Goal: Information Seeking & Learning: Learn about a topic

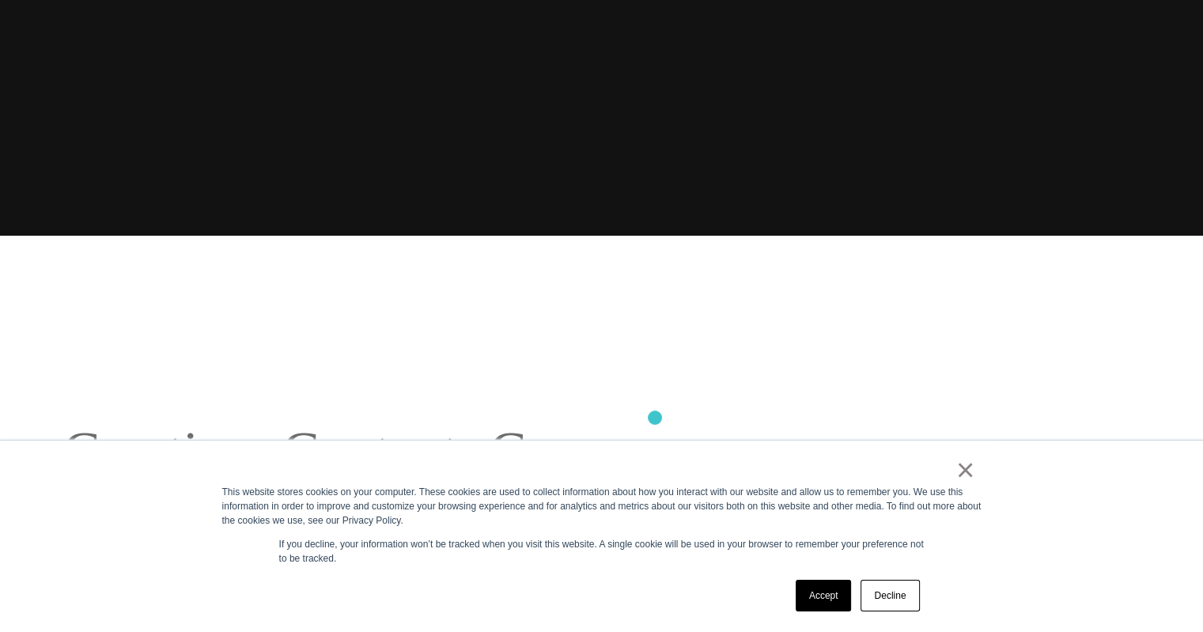
scroll to position [633, 0]
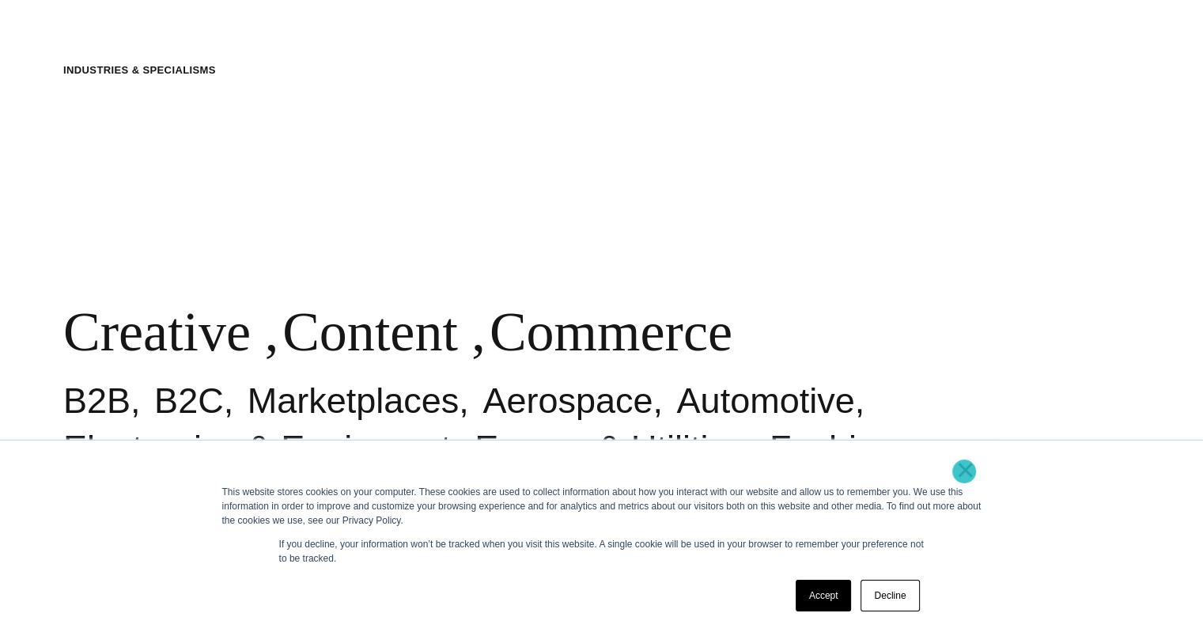
click at [964, 471] on link "×" at bounding box center [965, 470] width 19 height 14
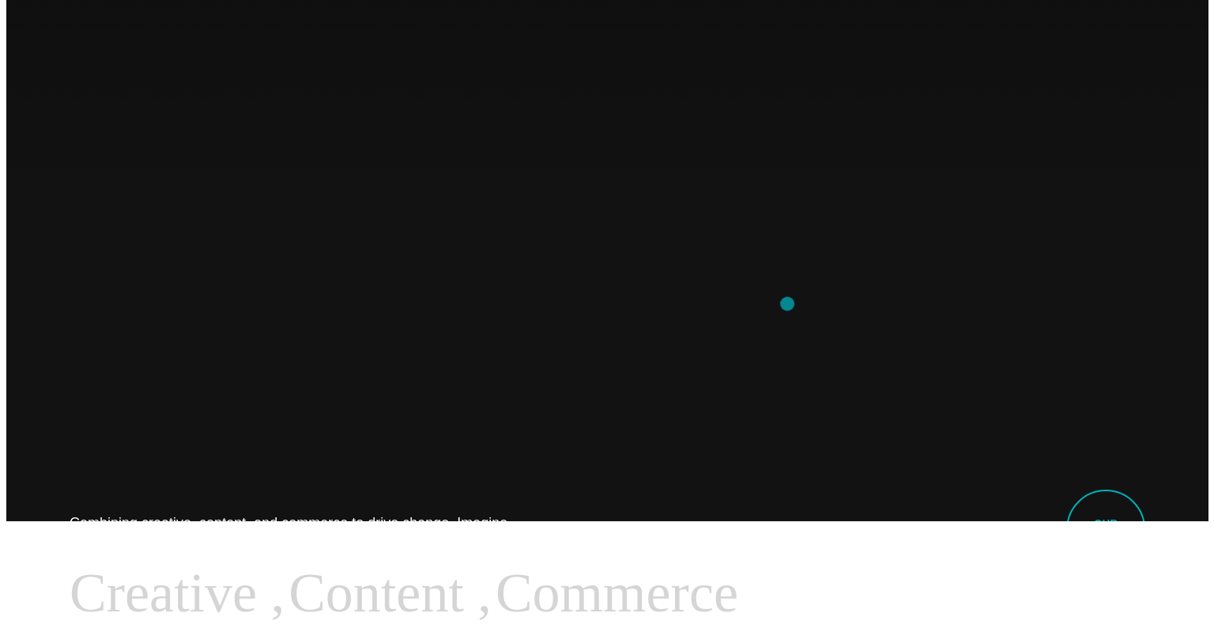
scroll to position [0, 0]
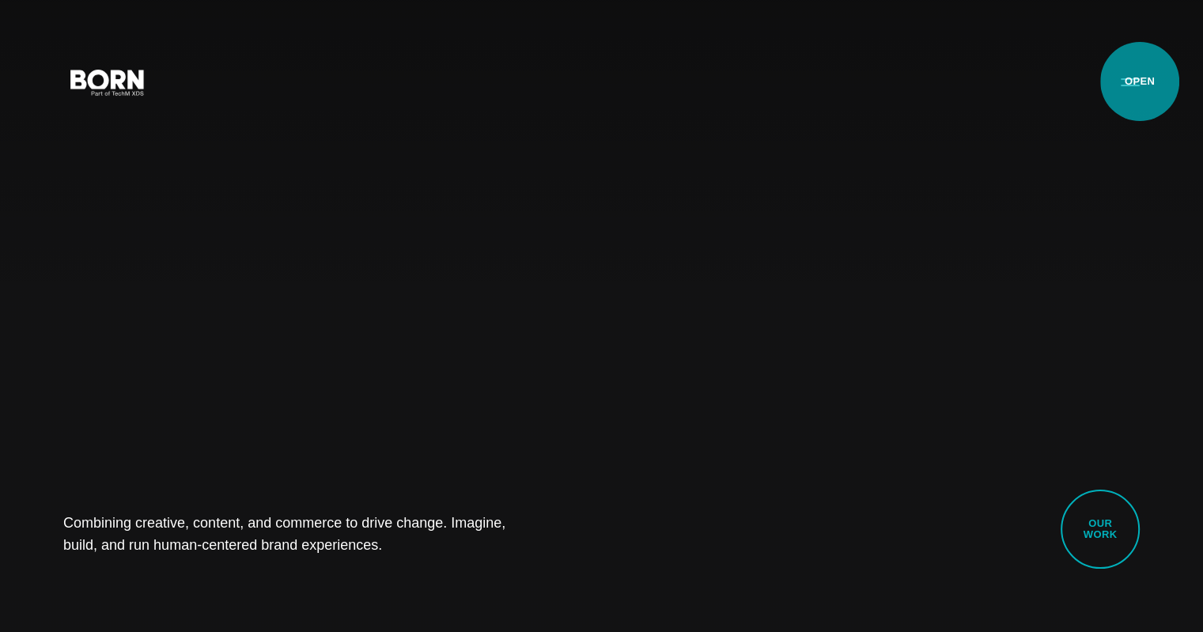
click at [1135, 85] on button "Primary Menu" at bounding box center [1130, 81] width 38 height 33
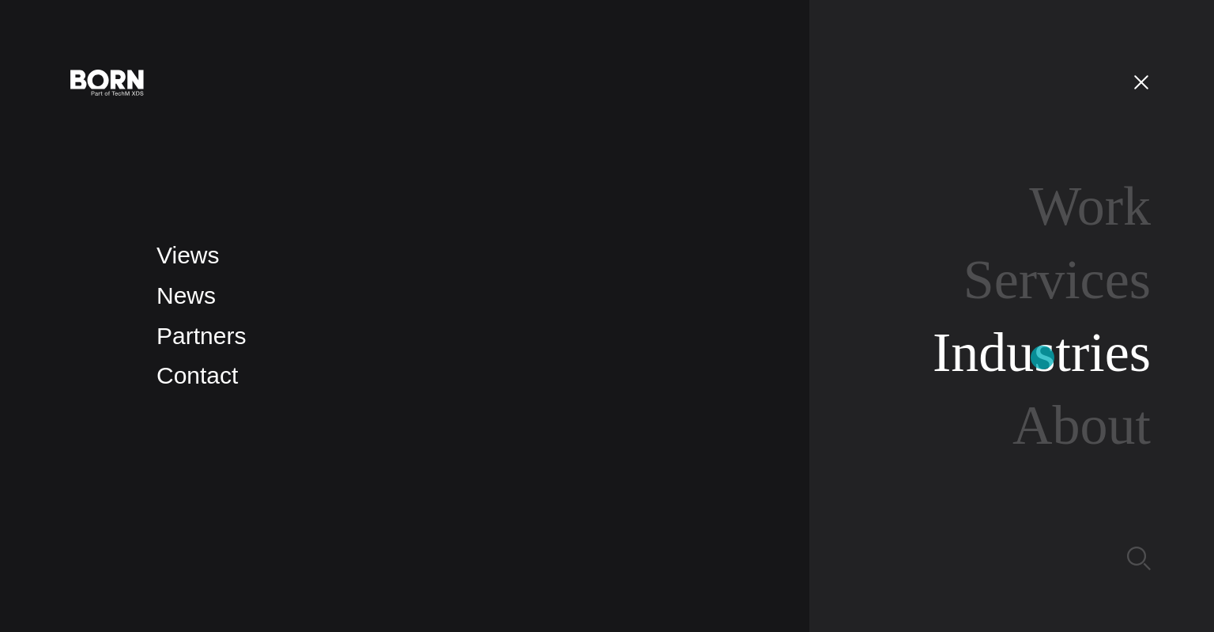
click at [1043, 357] on link "Industries" at bounding box center [1042, 352] width 218 height 61
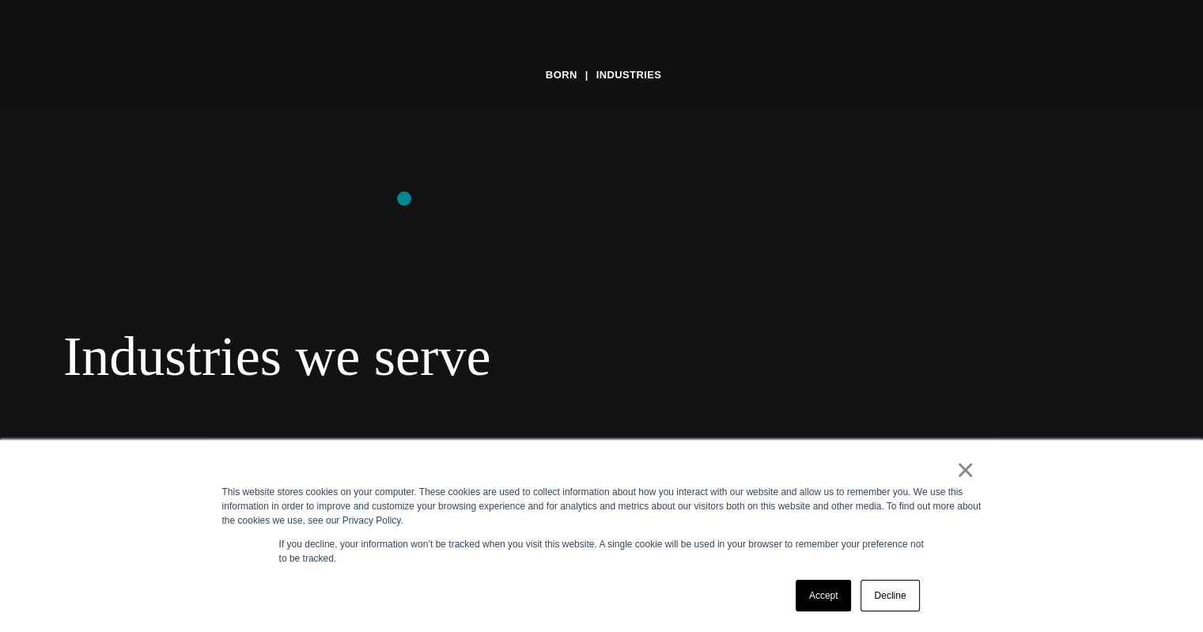
scroll to position [316, 0]
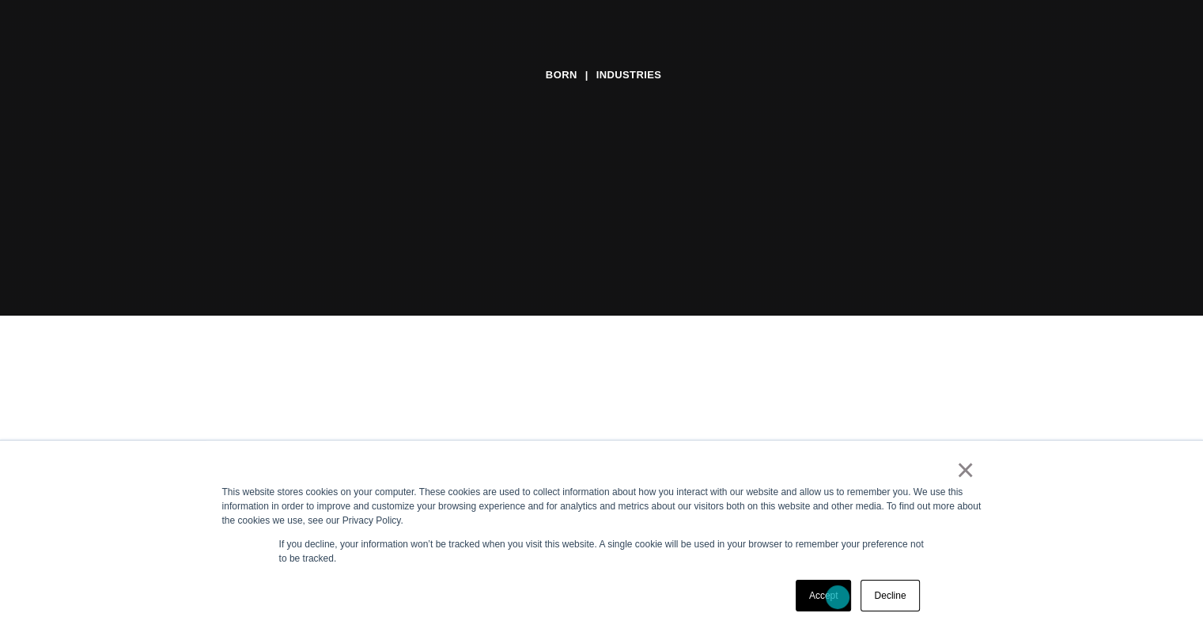
click at [837, 598] on link "Accept" at bounding box center [823, 596] width 56 height 32
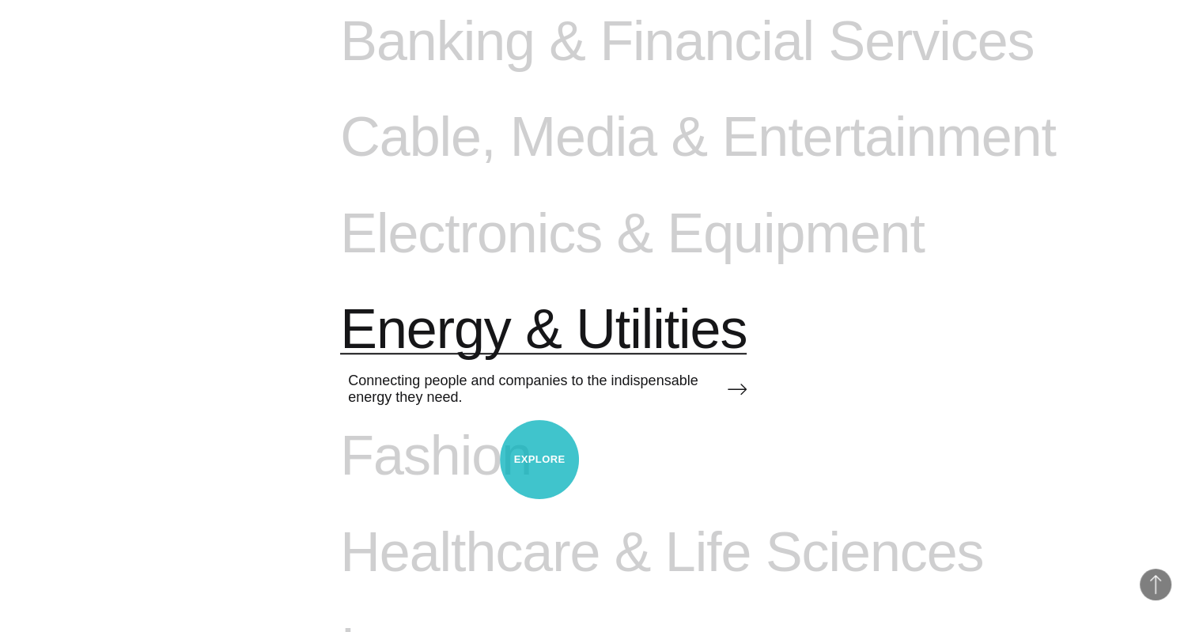
scroll to position [1186, 0]
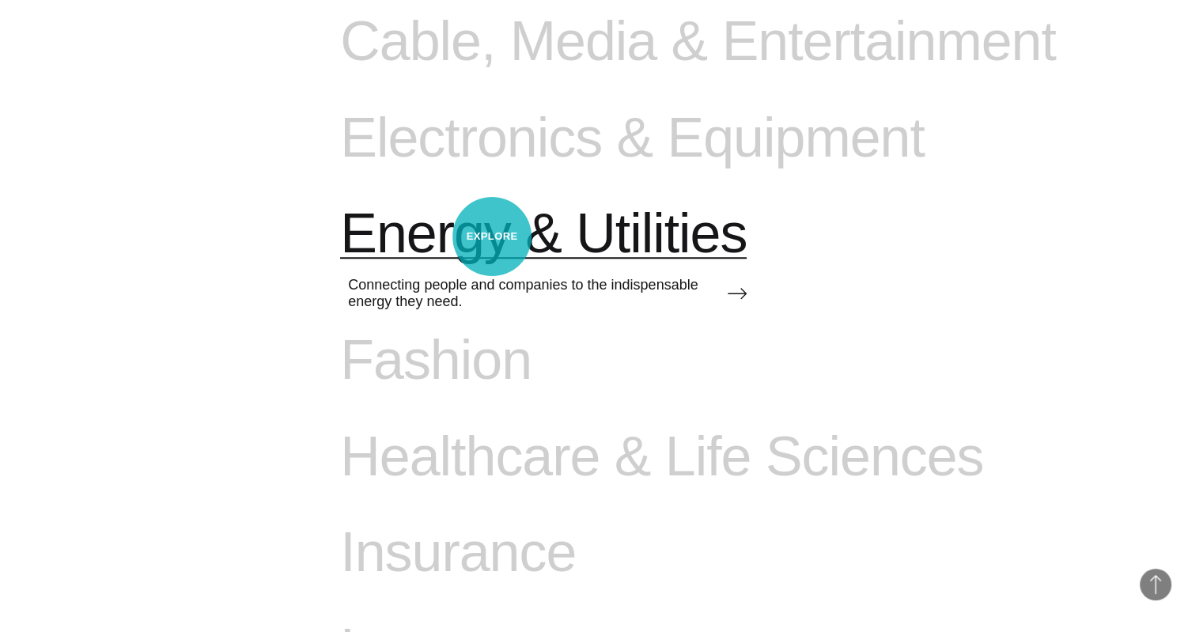
click at [492, 236] on span "Energy & Utilities" at bounding box center [543, 234] width 406 height 65
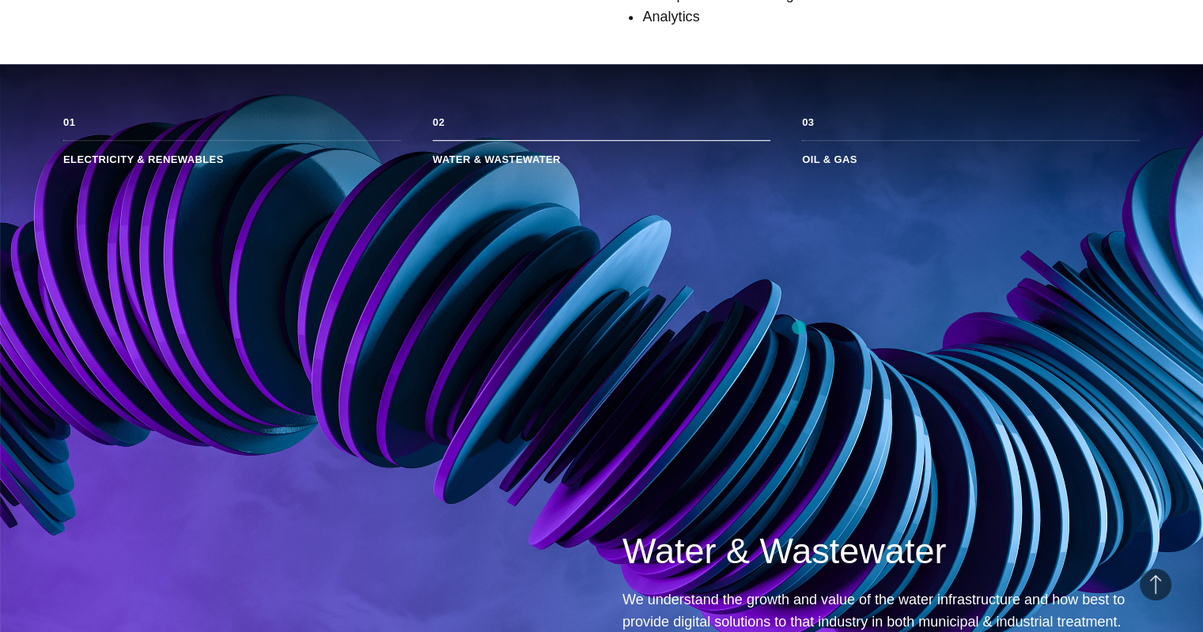
scroll to position [1140, 0]
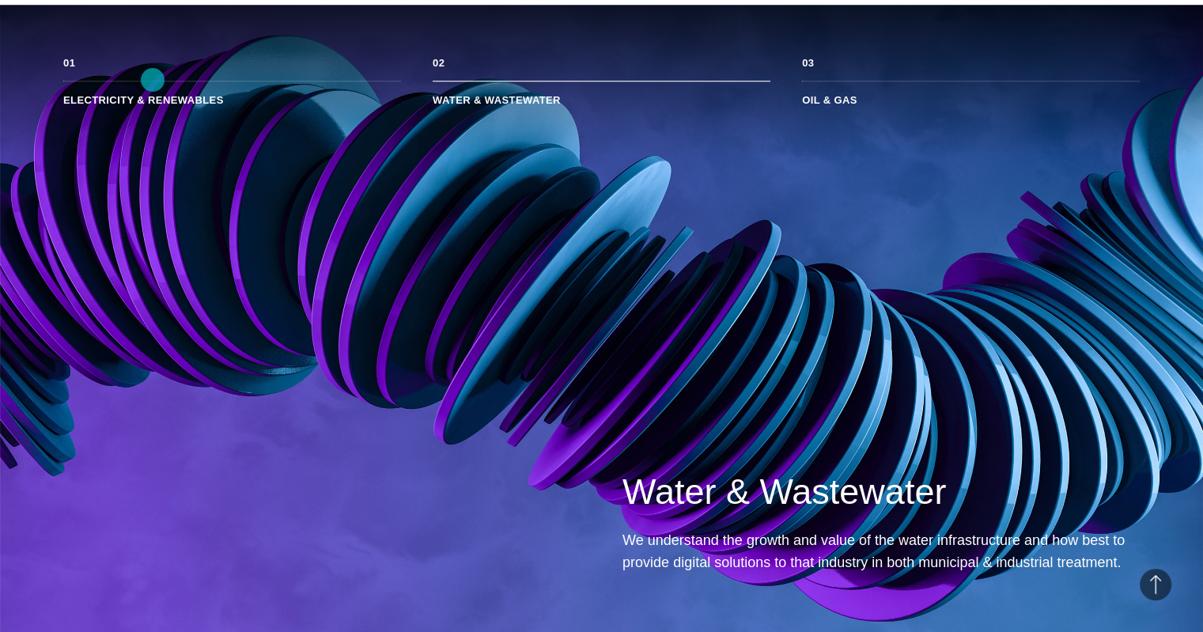
click at [153, 81] on li "Electricity & Renewables" at bounding box center [232, 93] width 338 height 25
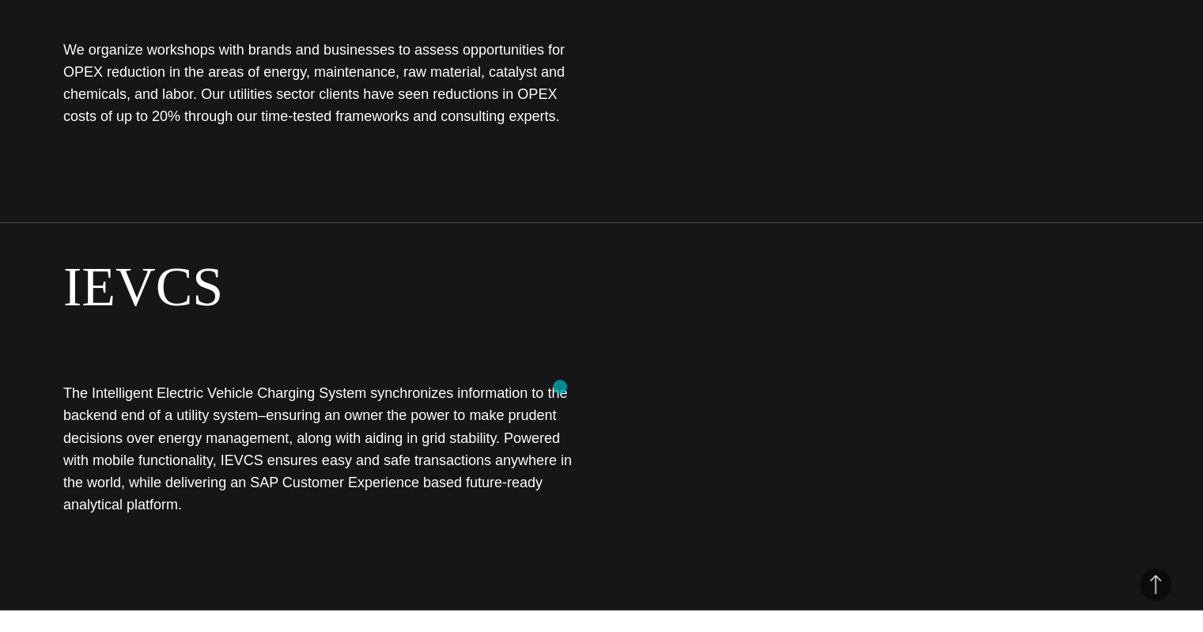
scroll to position [3038, 0]
